Goal: Information Seeking & Learning: Learn about a topic

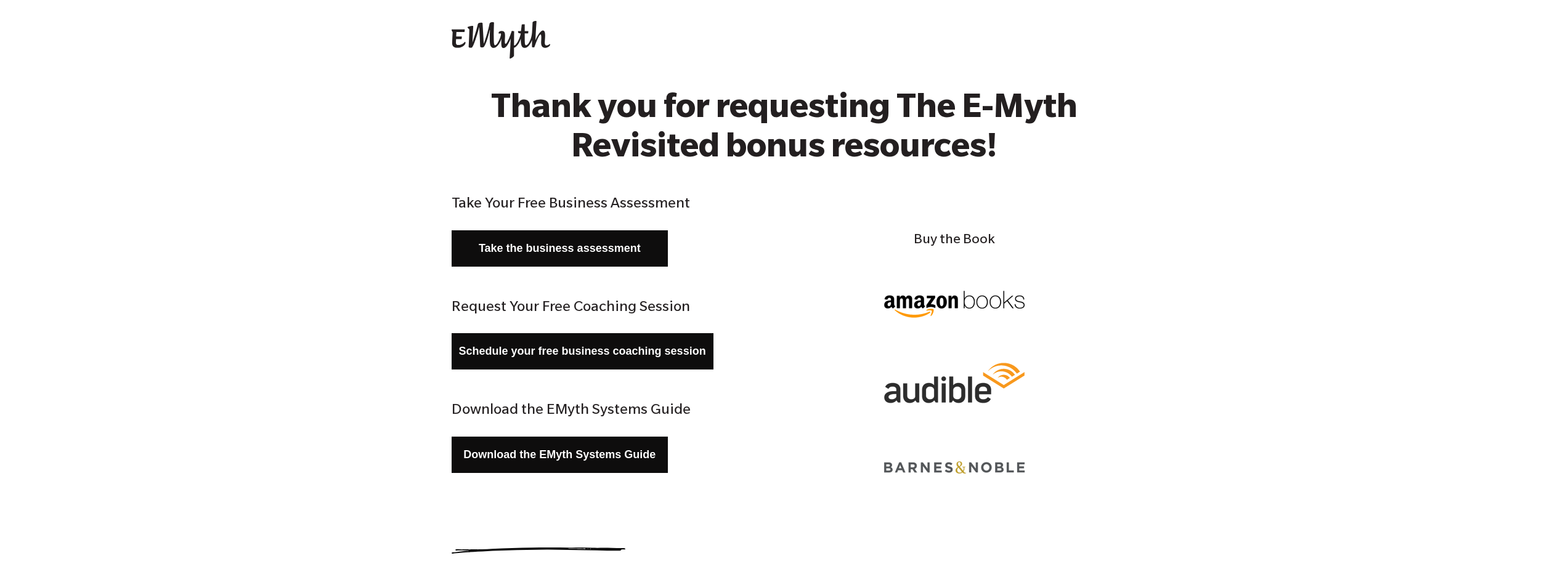
click at [499, 33] on img at bounding box center [500, 40] width 99 height 38
click at [497, 48] on img at bounding box center [500, 40] width 99 height 38
click at [547, 69] on div "Open main navigation Close main navigation Contact us Contact us" at bounding box center [784, 41] width 1568 height 83
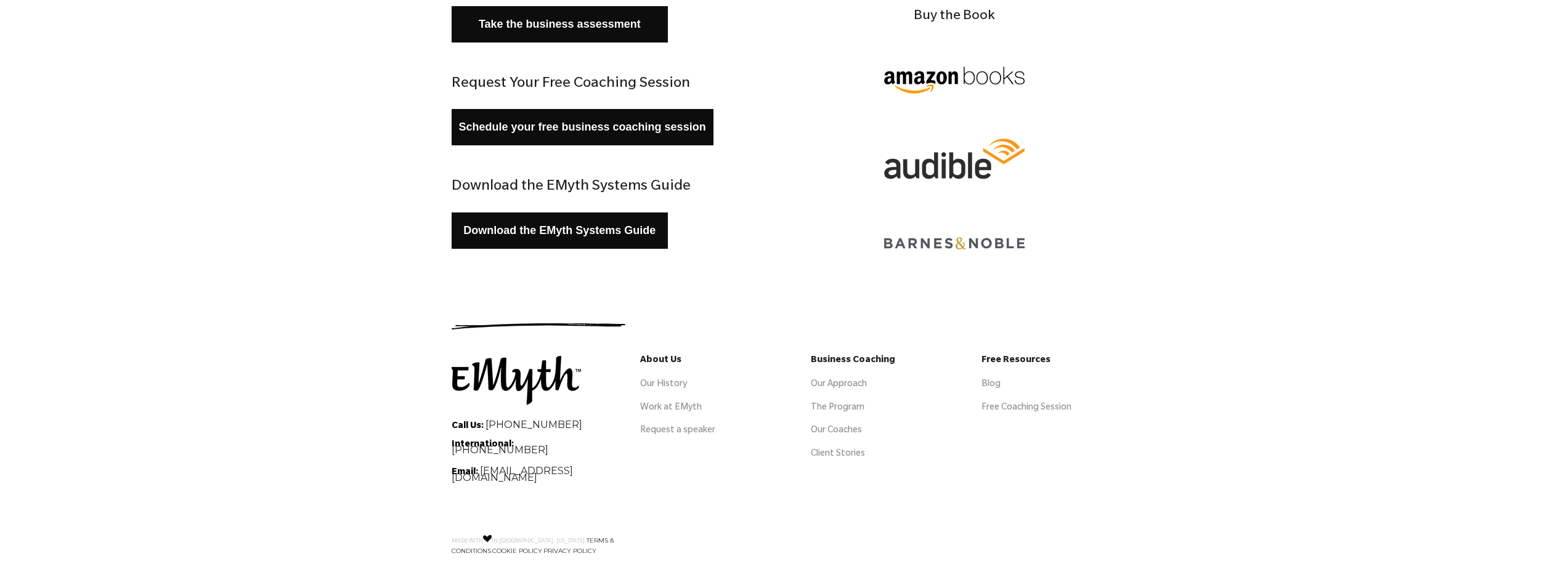
scroll to position [246, 0]
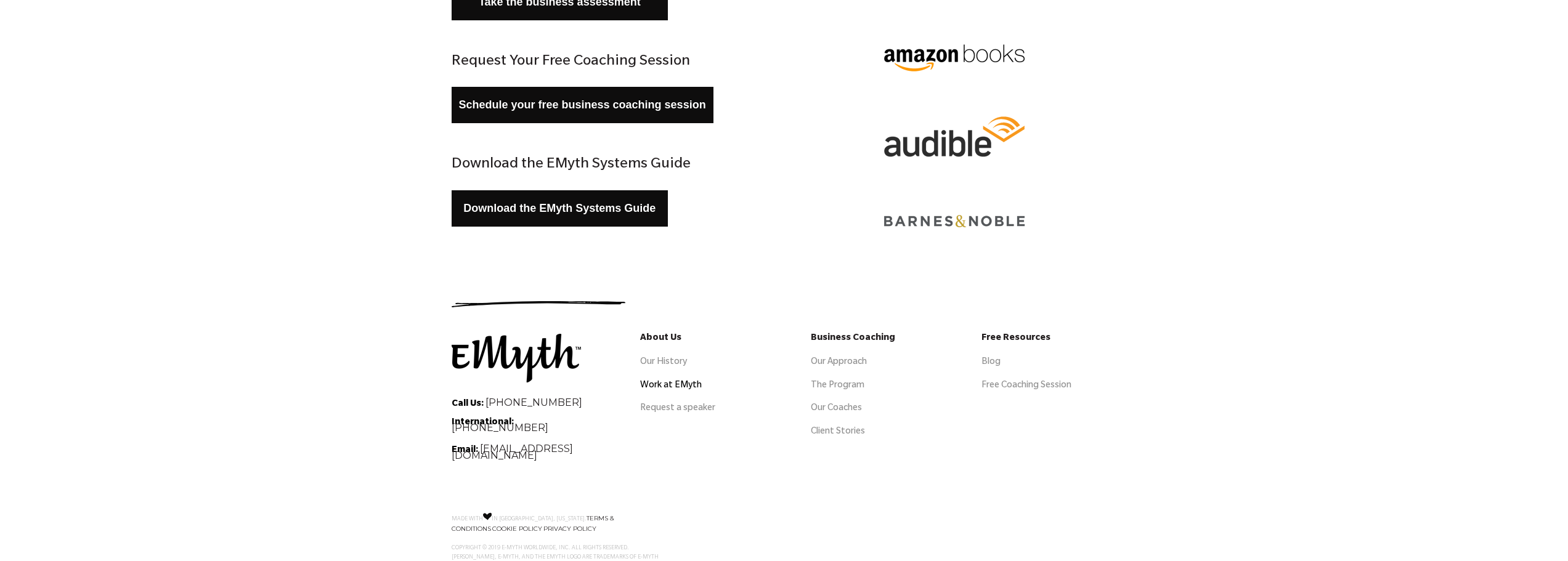
click at [672, 386] on link "Work at EMyth" at bounding box center [671, 386] width 61 height 10
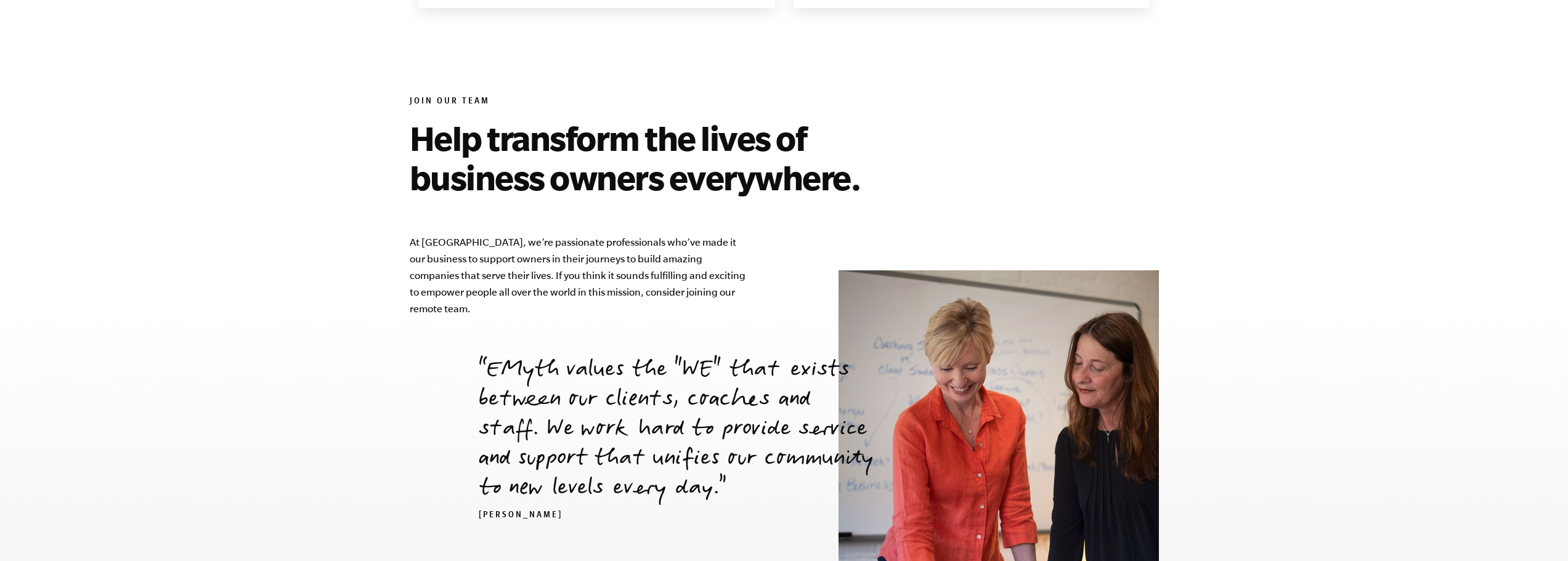
scroll to position [4338, 0]
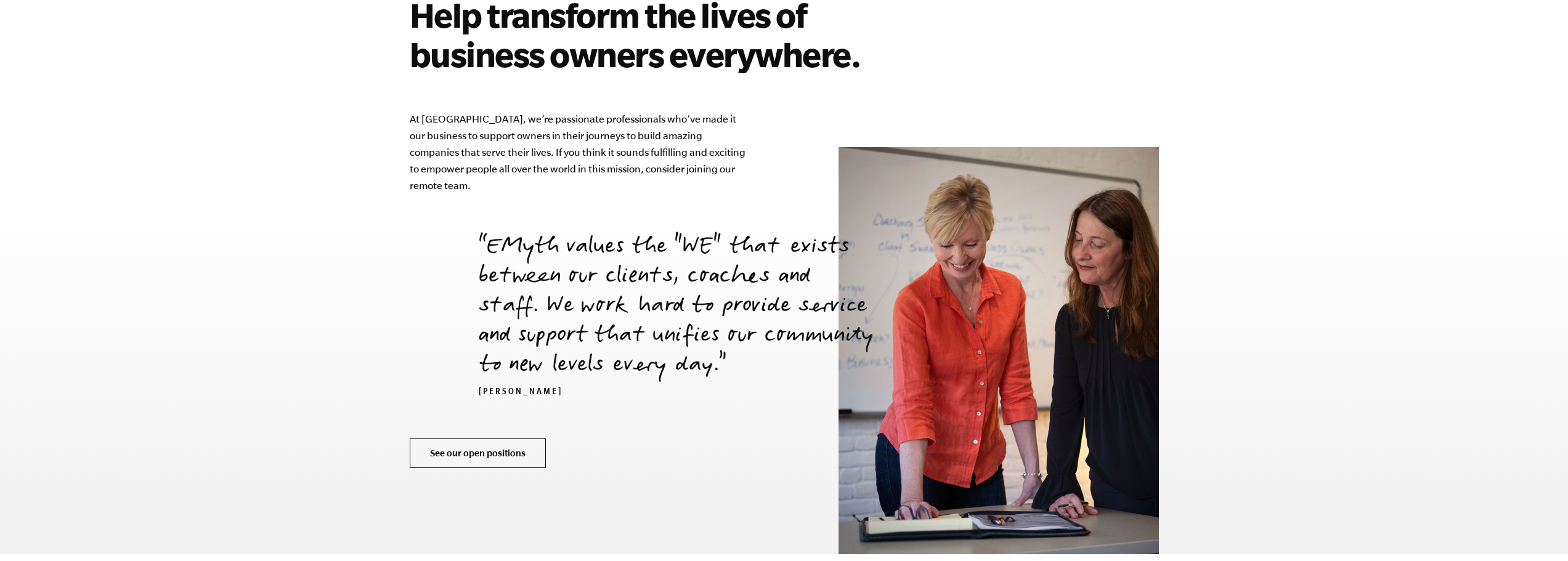
click at [495, 438] on link "See our open positions" at bounding box center [478, 452] width 136 height 29
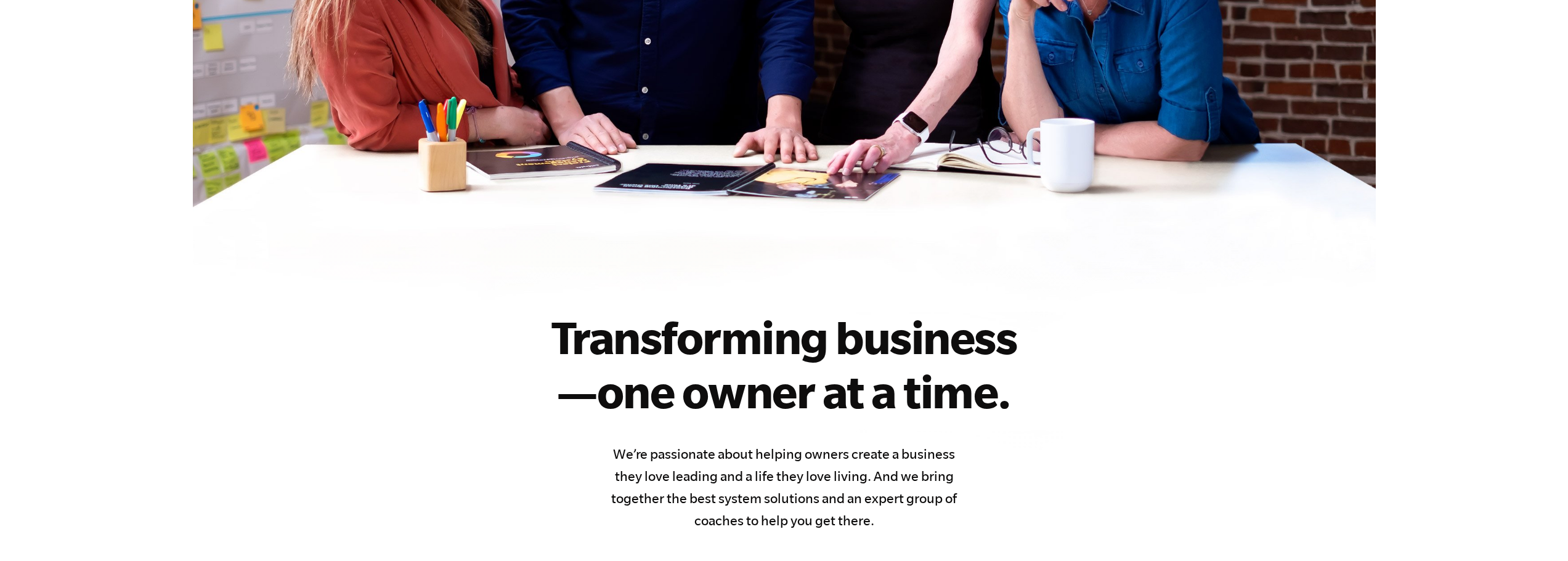
scroll to position [0, 0]
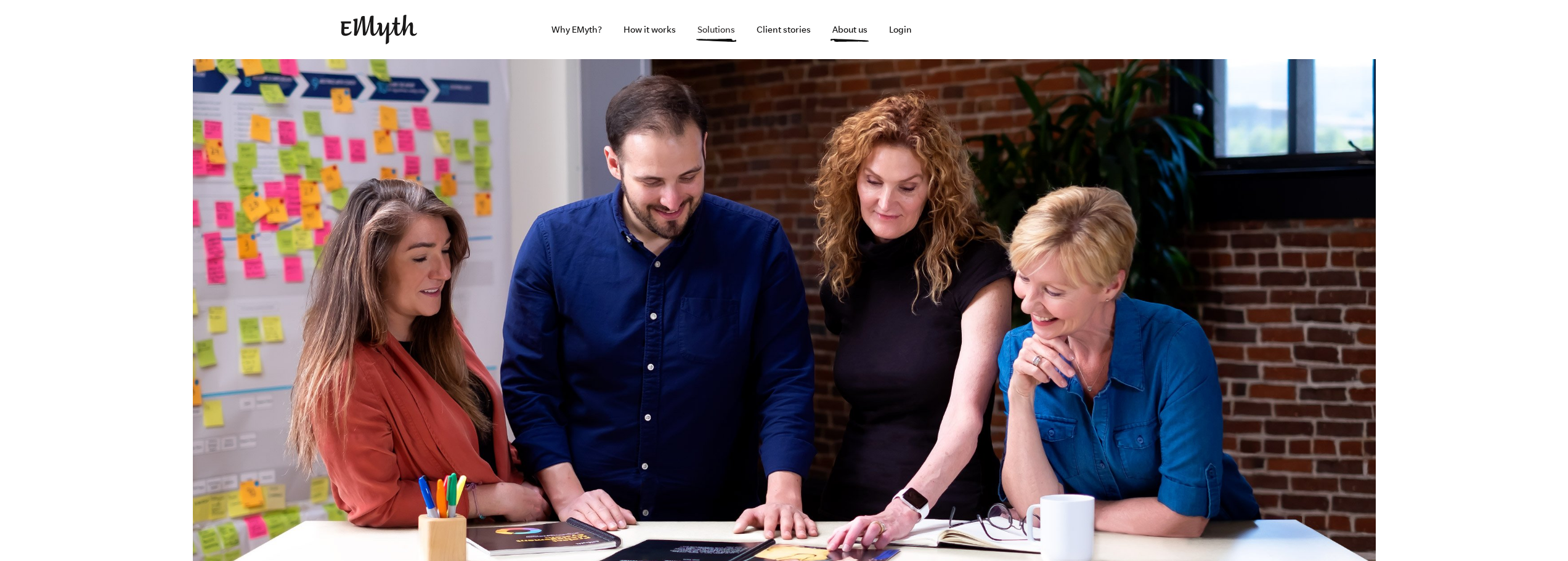
click at [723, 29] on link "Solutions" at bounding box center [716, 29] width 58 height 59
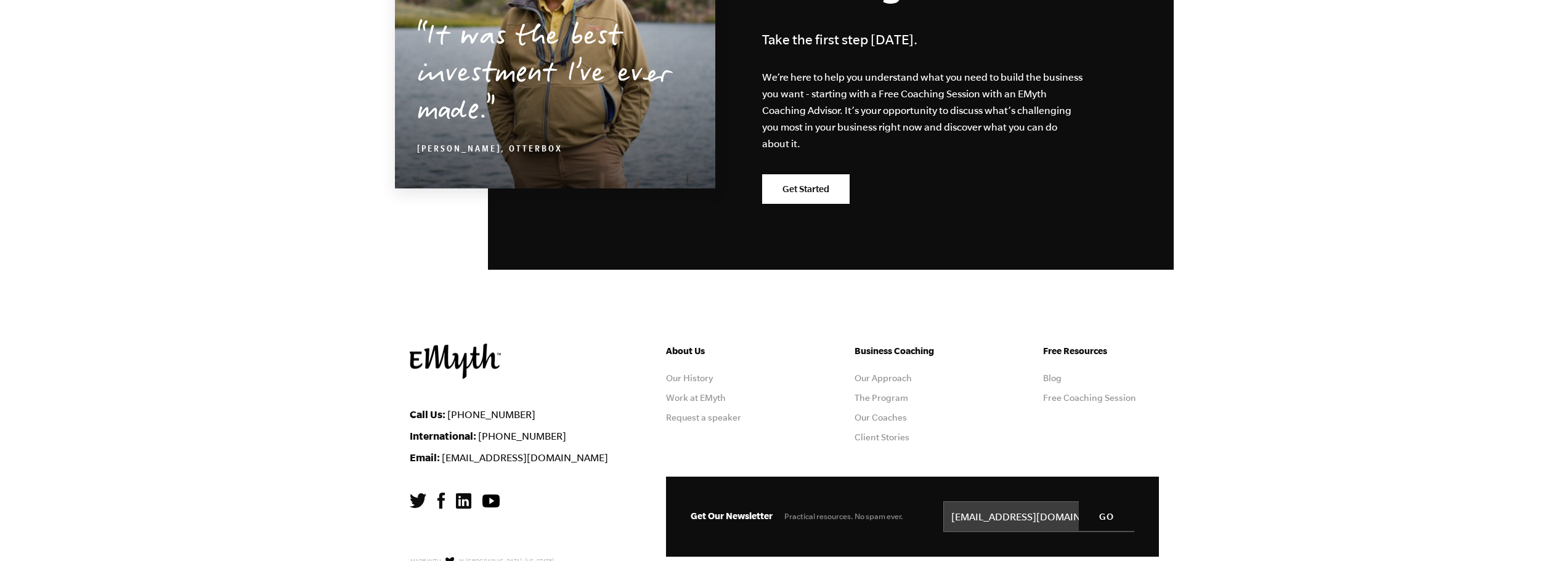
scroll to position [2155, 0]
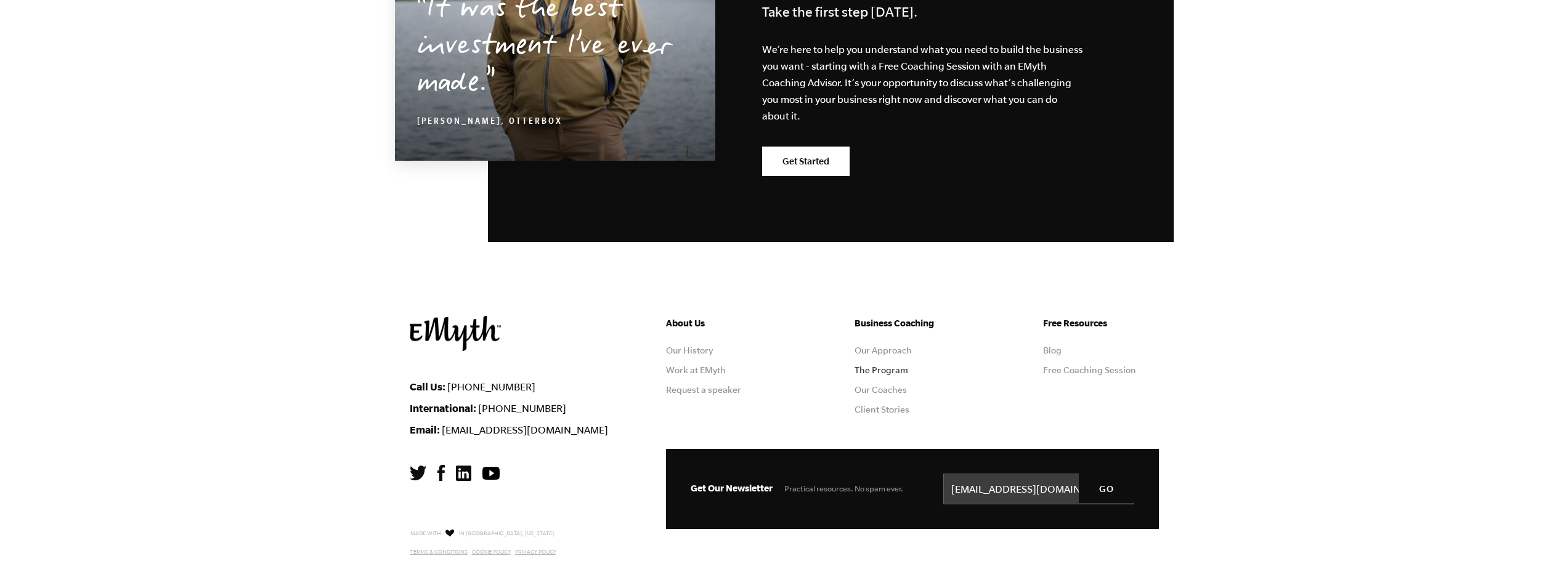
click at [871, 373] on link "The Program" at bounding box center [881, 369] width 54 height 10
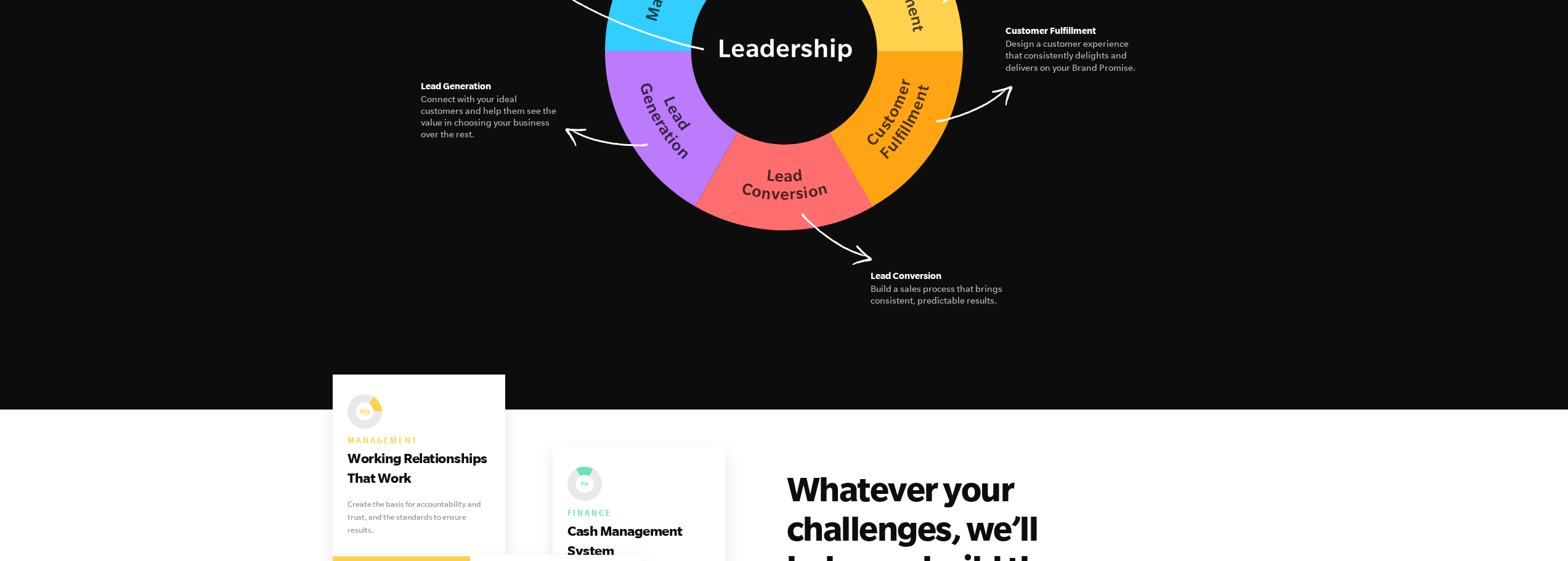
scroll to position [2339, 0]
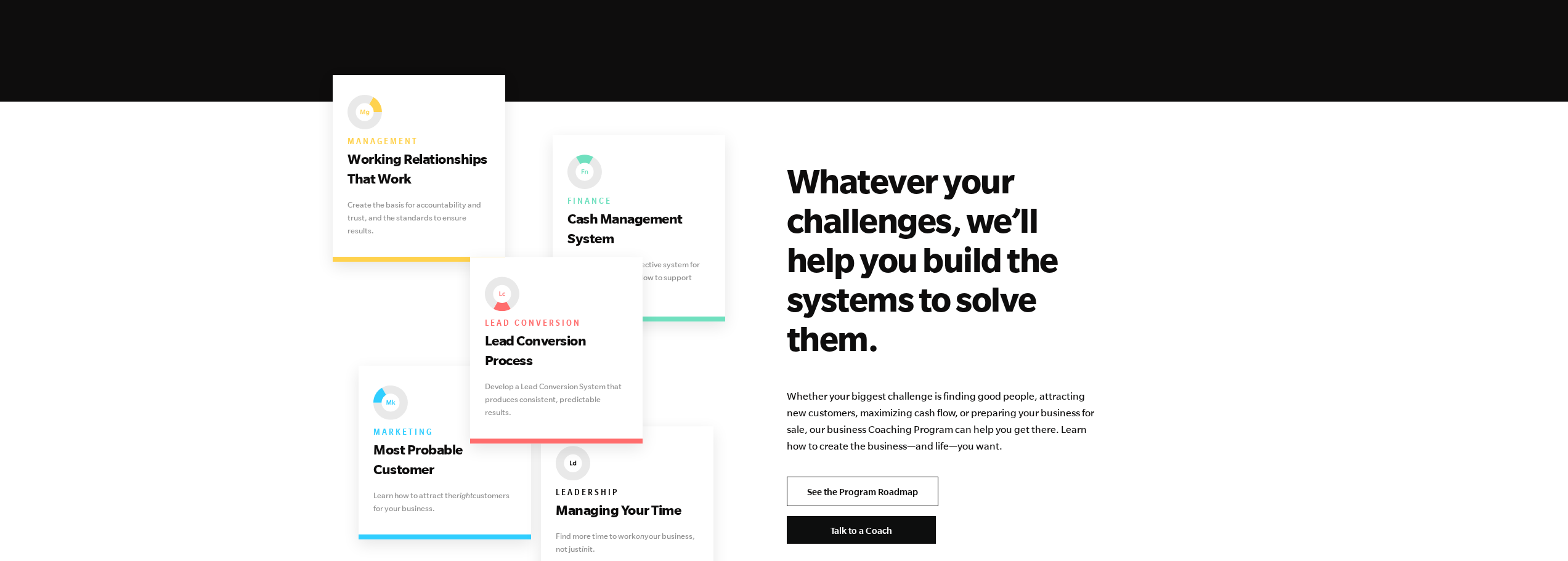
click at [865, 477] on link "See the Program Roadmap" at bounding box center [863, 491] width 152 height 29
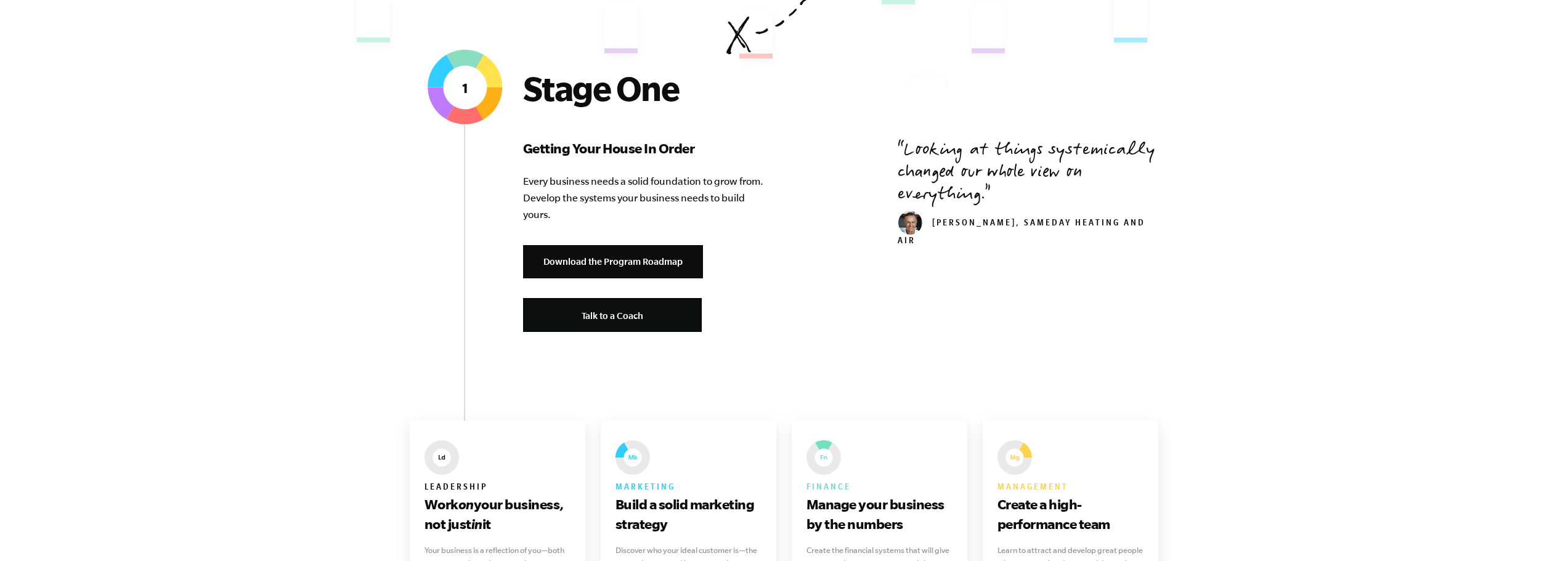
scroll to position [431, 0]
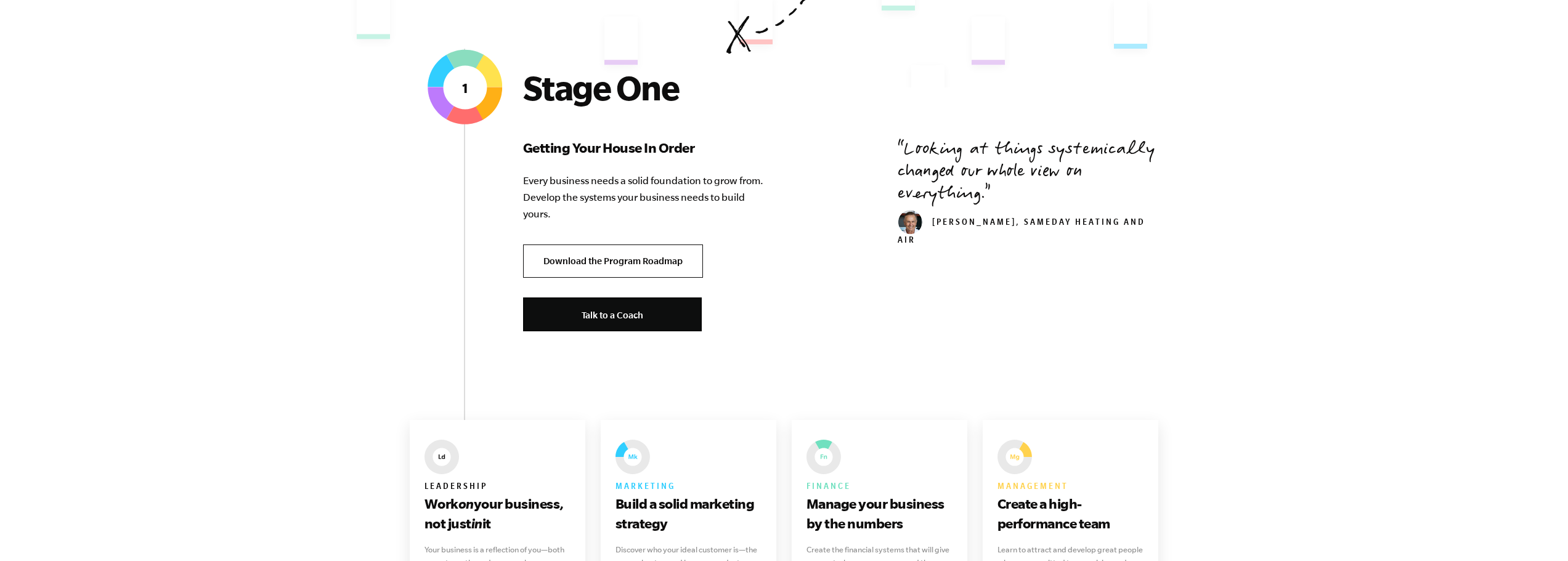
click at [560, 250] on link "Download the Program Roadmap" at bounding box center [612, 262] width 180 height 34
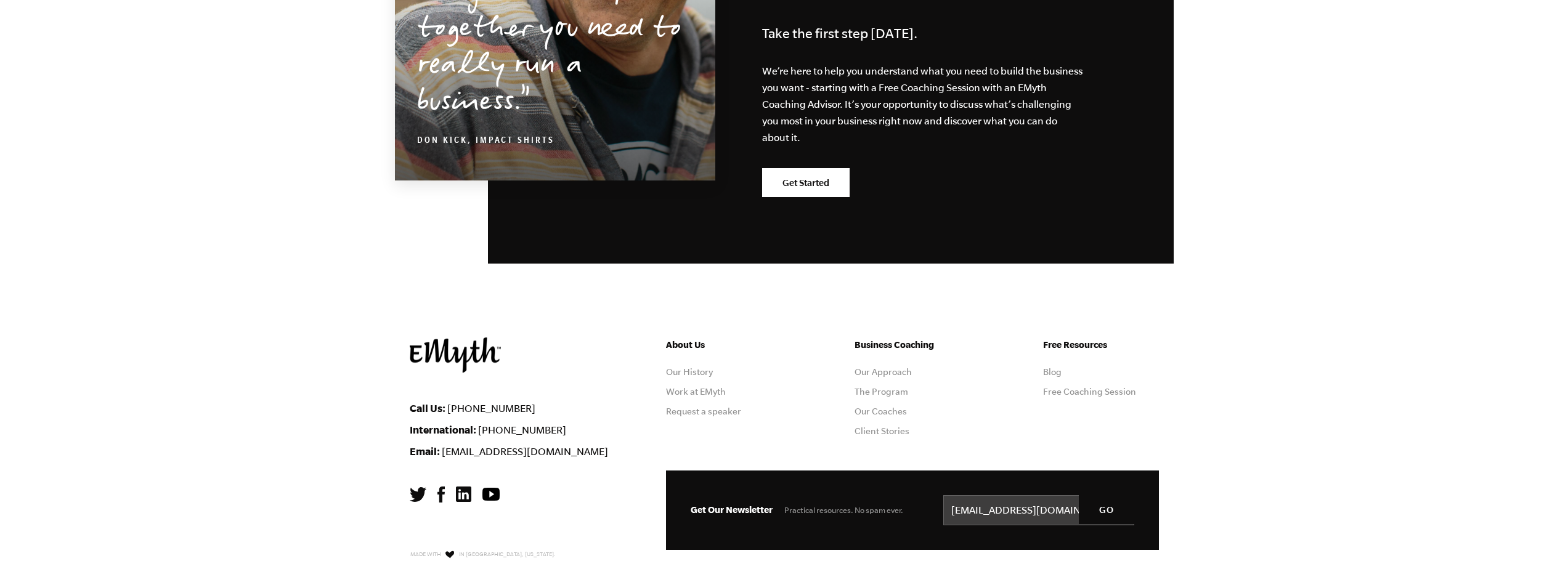
scroll to position [3476, 0]
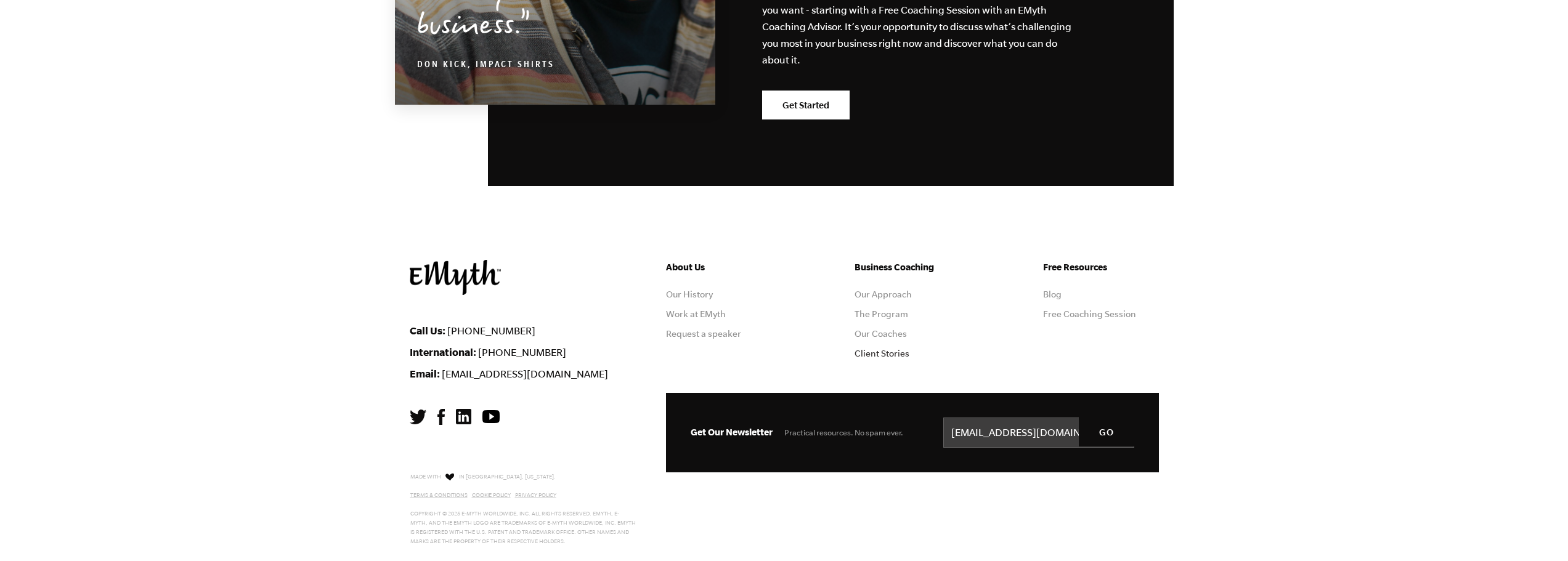
click at [881, 354] on link "Client Stories" at bounding box center [882, 353] width 55 height 10
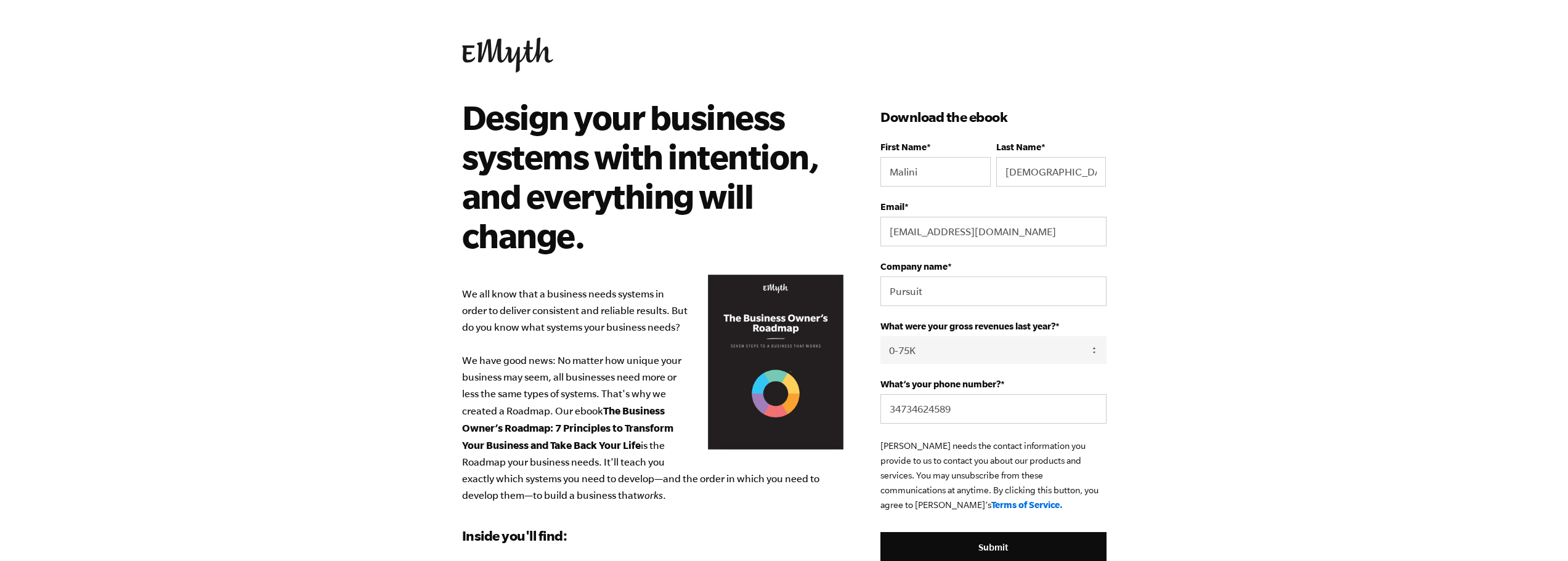
select select "0-75K"
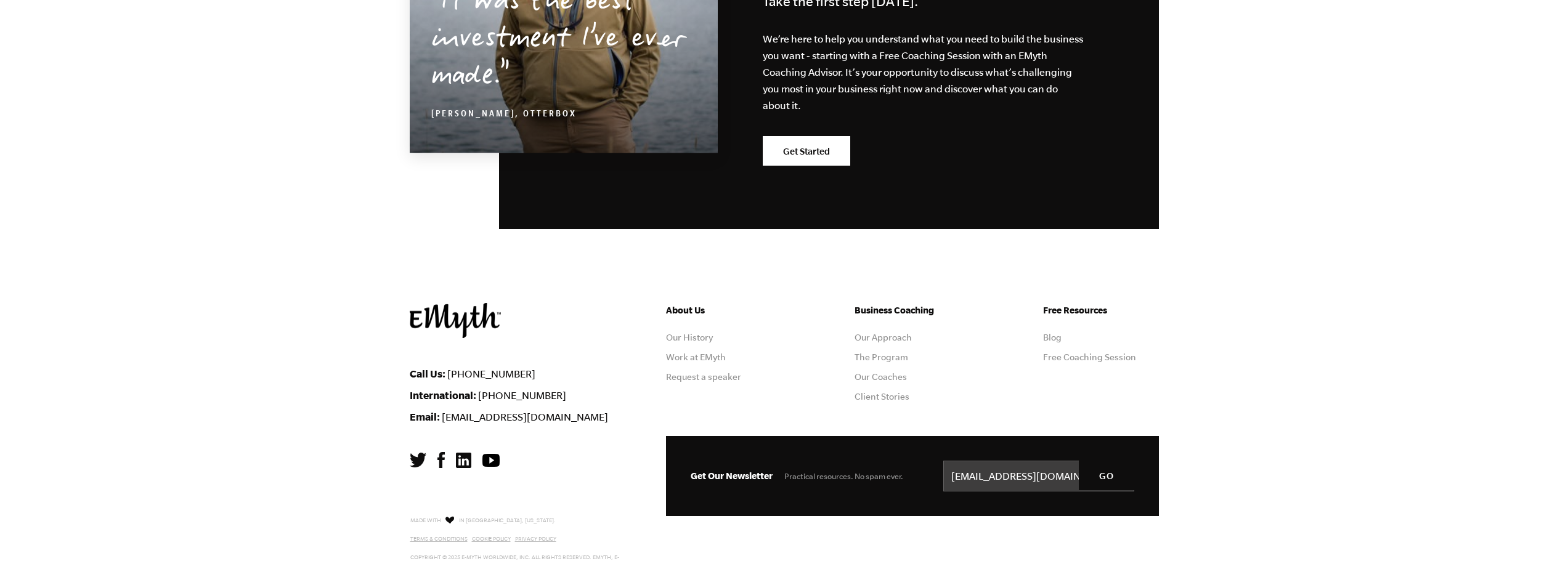
scroll to position [1503, 0]
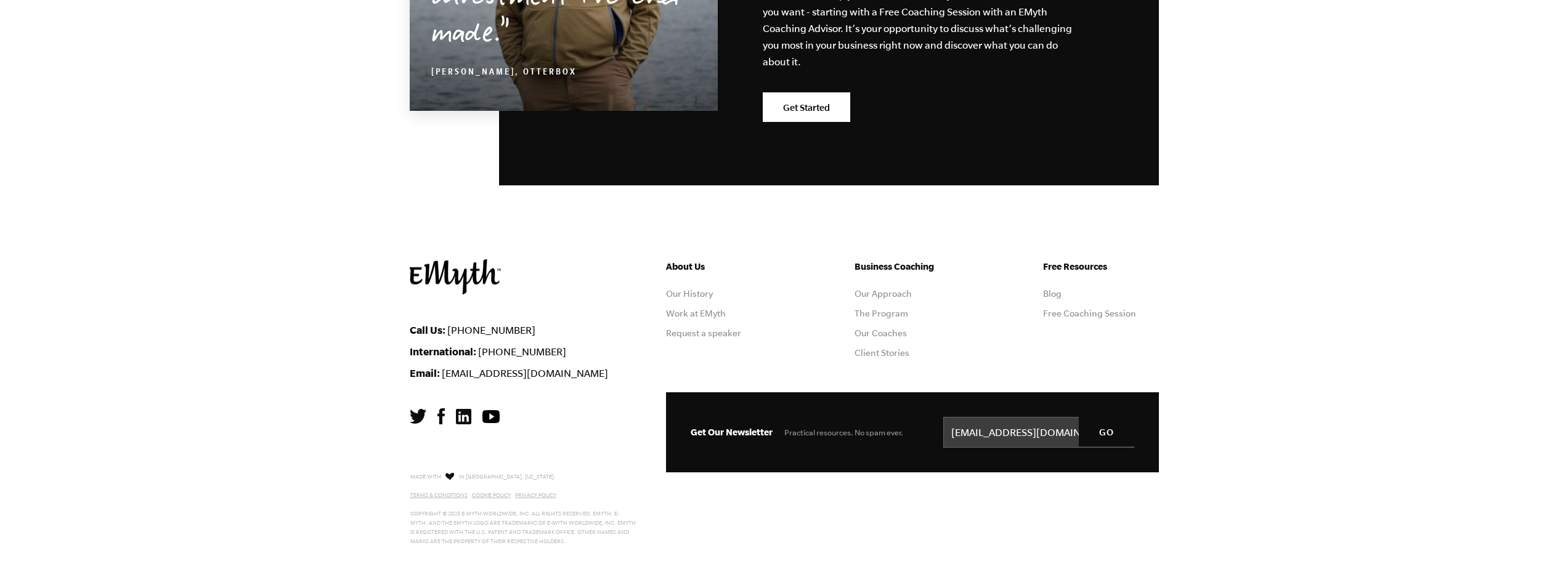
click at [460, 410] on img at bounding box center [464, 416] width 16 height 16
